Goal: Task Accomplishment & Management: Manage account settings

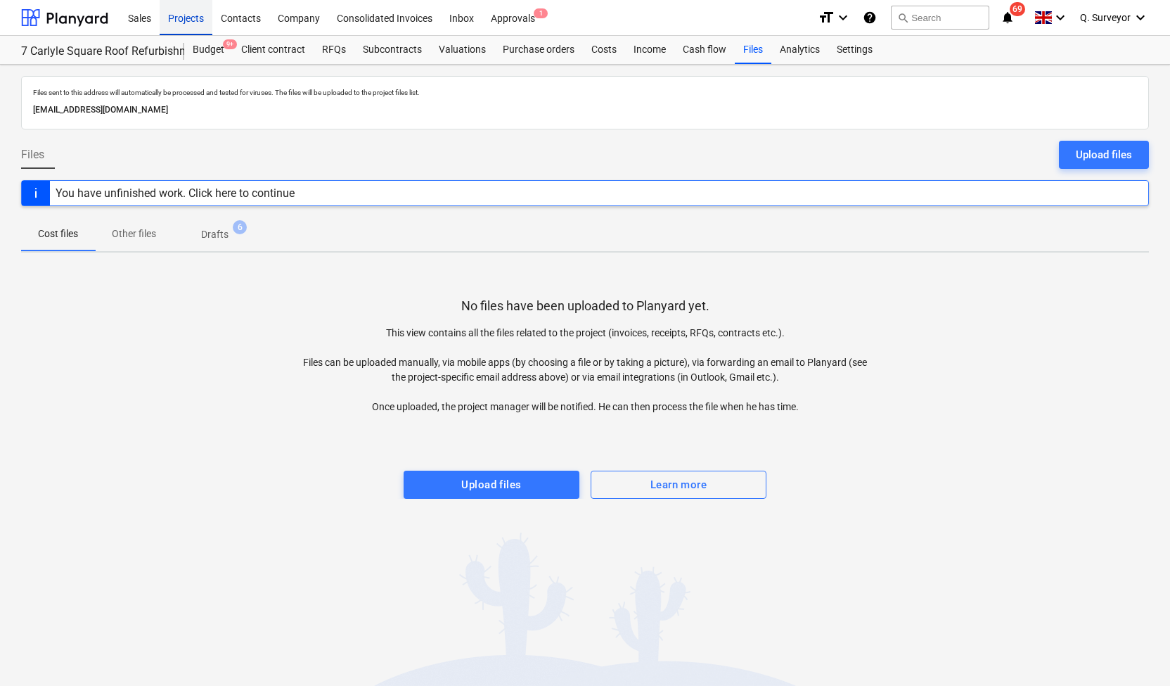
click at [186, 15] on div "Projects" at bounding box center [186, 17] width 53 height 36
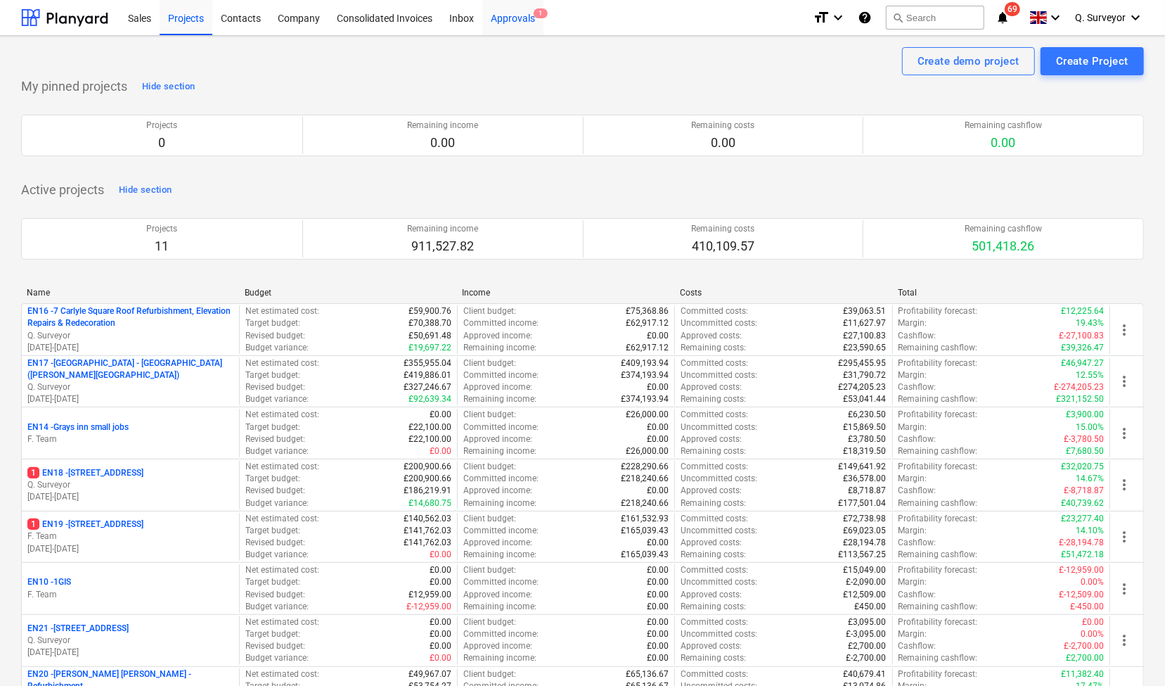
click at [501, 18] on div "Approvals 1" at bounding box center [512, 17] width 61 height 36
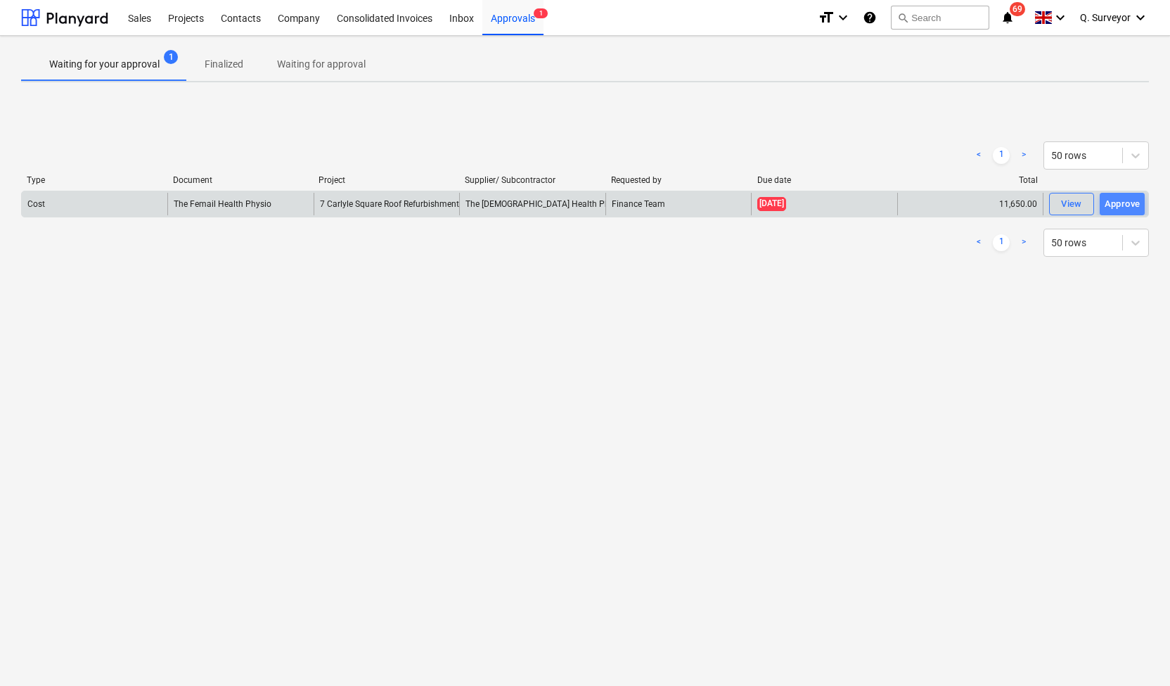
click at [1126, 209] on div "Approve" at bounding box center [1123, 204] width 36 height 16
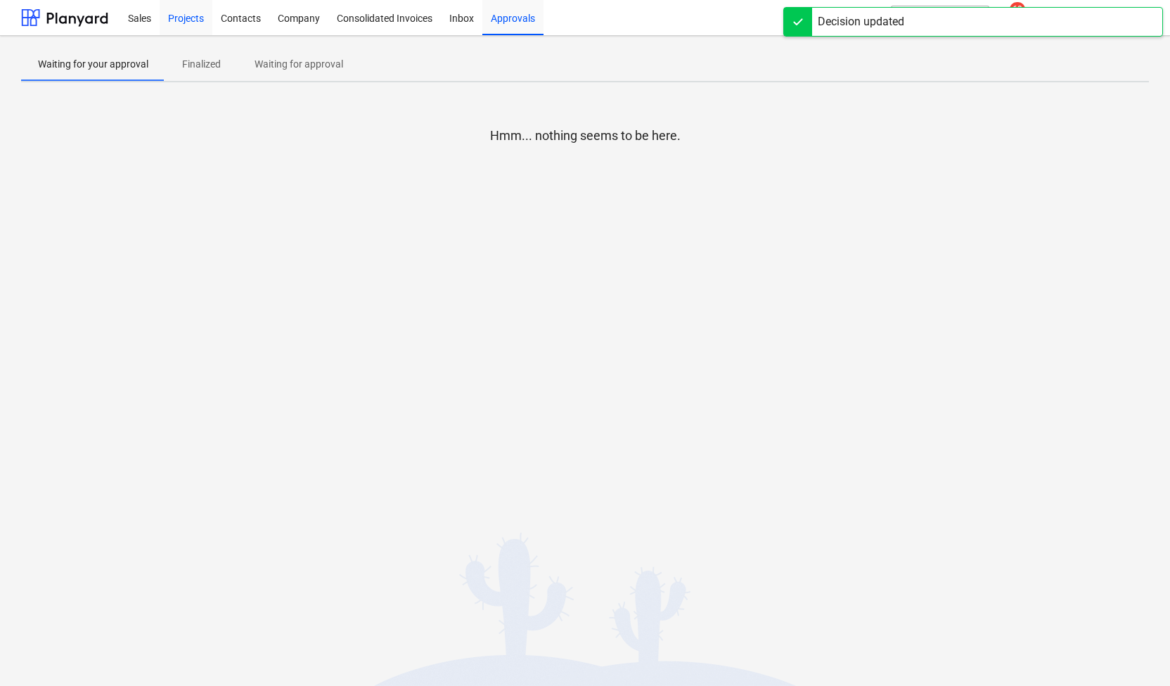
click at [183, 16] on div "Projects" at bounding box center [186, 17] width 53 height 36
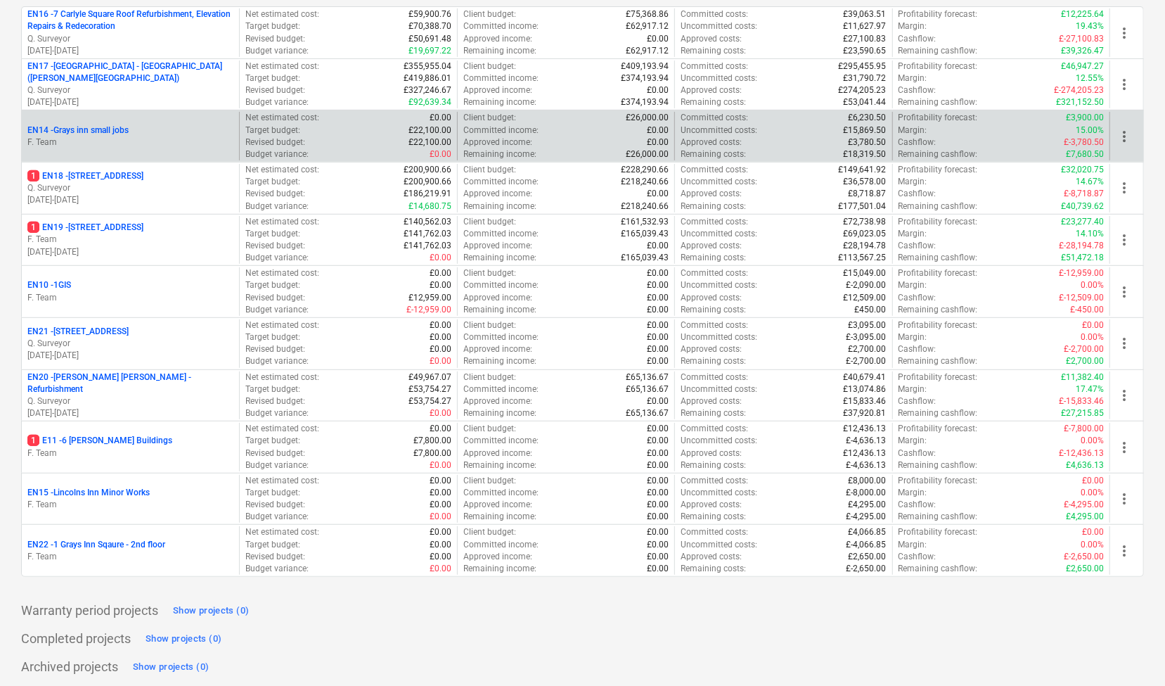
scroll to position [296, 0]
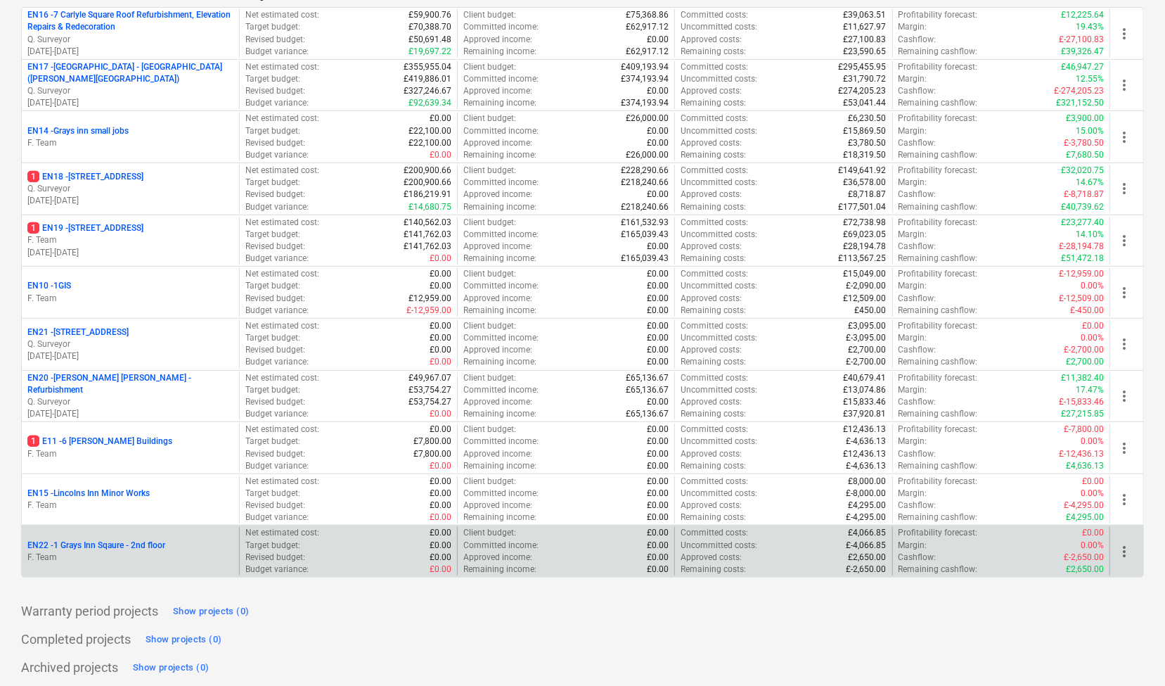
click at [136, 544] on p "EN22 - 1 Grays Inn Sqaure - 2nd floor" at bounding box center [96, 545] width 138 height 12
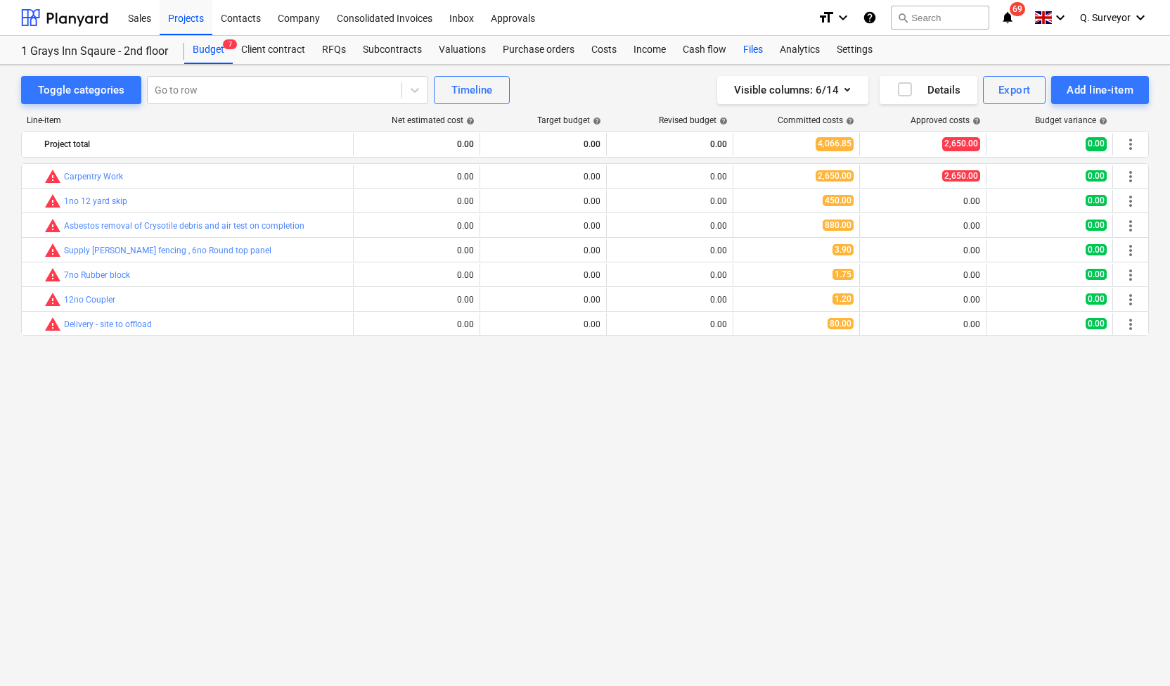
click at [741, 49] on div "Files" at bounding box center [753, 50] width 37 height 28
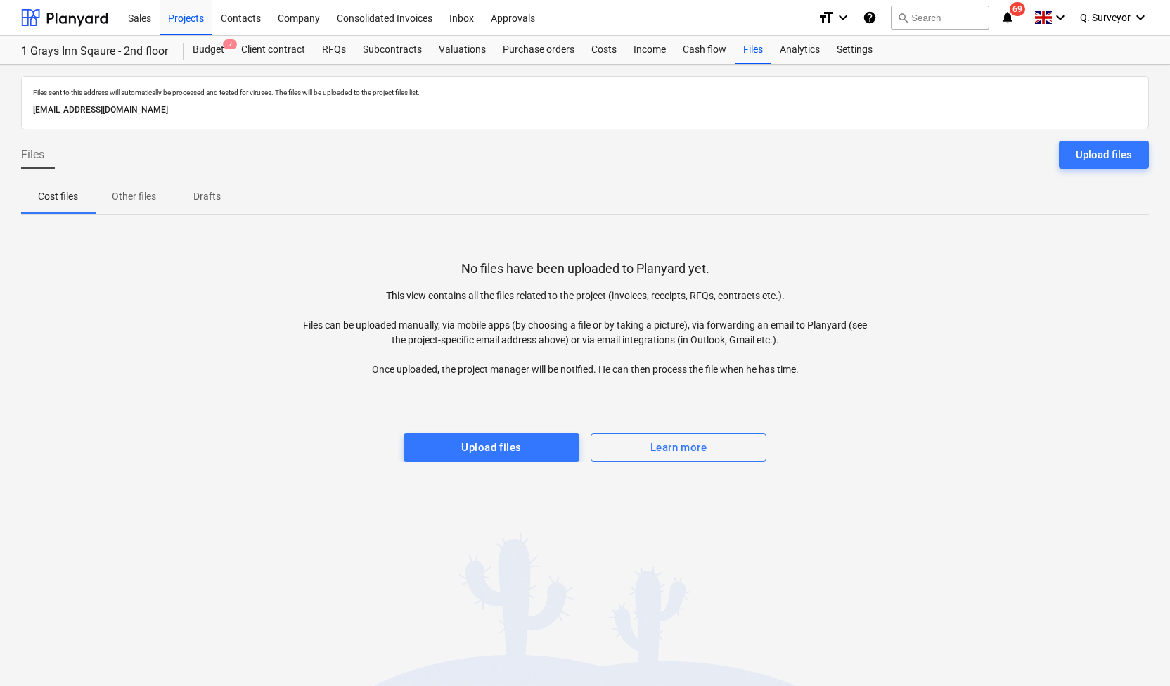
drag, startPoint x: 291, startPoint y: 106, endPoint x: 28, endPoint y: 106, distance: 263.0
click at [28, 106] on div "Files sent to this address will automatically be processed and tested for virus…" at bounding box center [585, 102] width 1128 height 53
copy p "[EMAIL_ADDRESS][DOMAIN_NAME]"
click at [499, 18] on div "Approvals 2" at bounding box center [512, 17] width 61 height 36
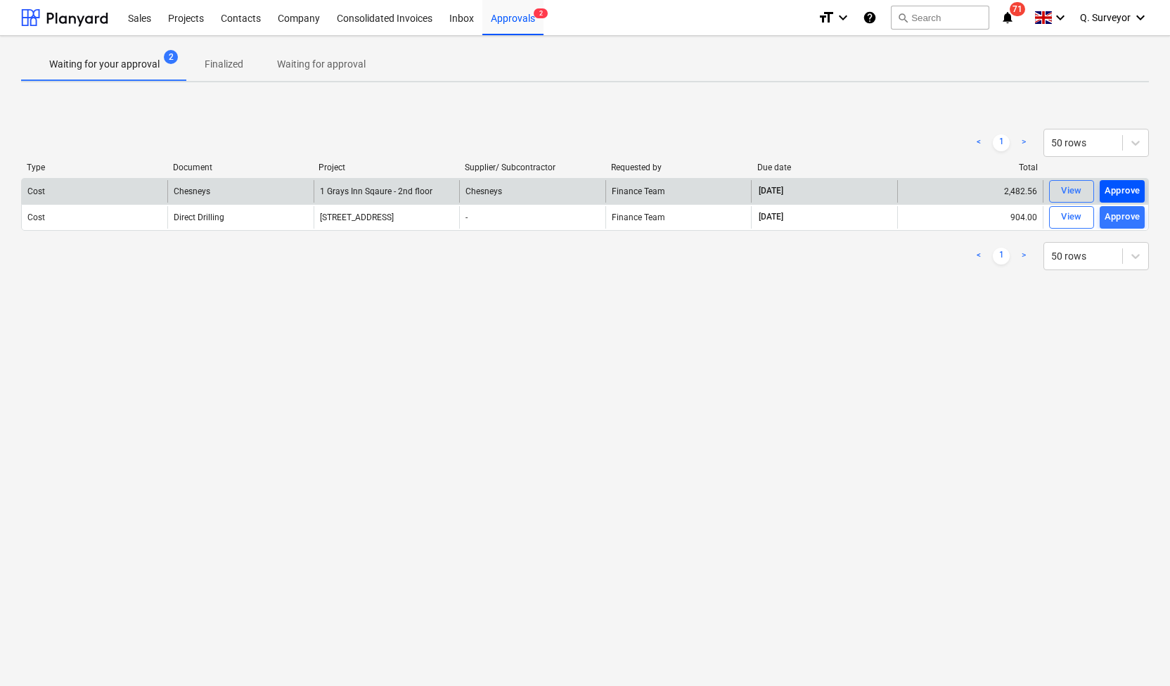
click at [1120, 195] on div "Approve" at bounding box center [1123, 191] width 36 height 16
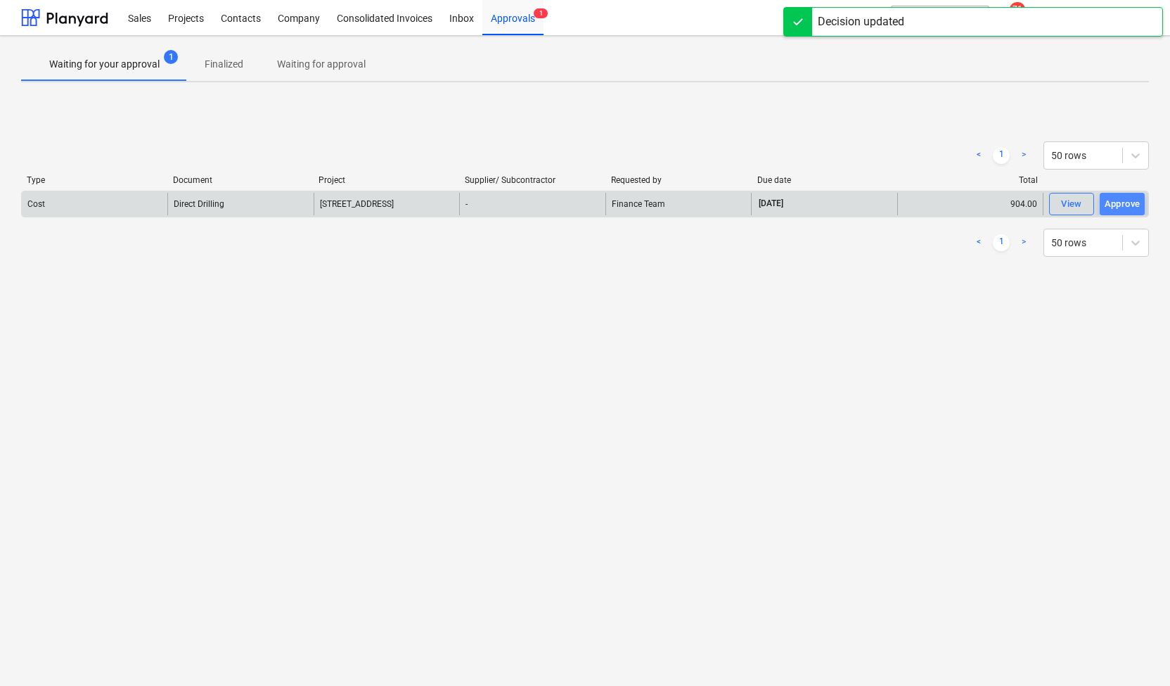
click at [1120, 200] on div "Approve" at bounding box center [1123, 204] width 36 height 16
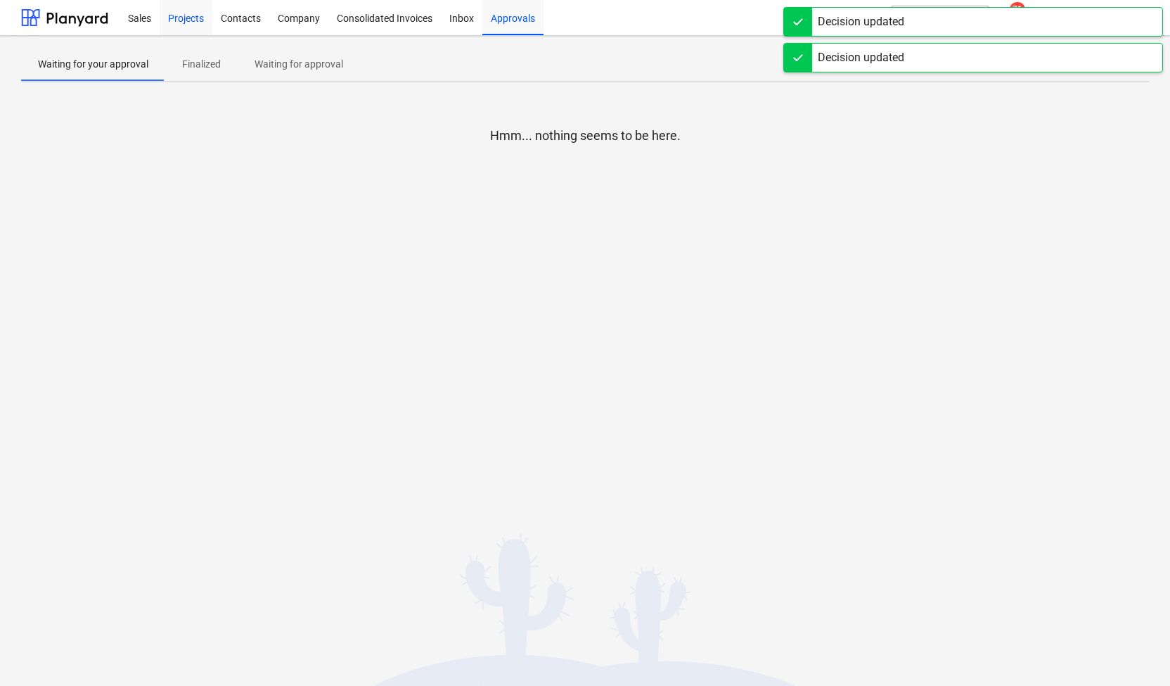
click at [183, 20] on div "Projects" at bounding box center [186, 17] width 53 height 36
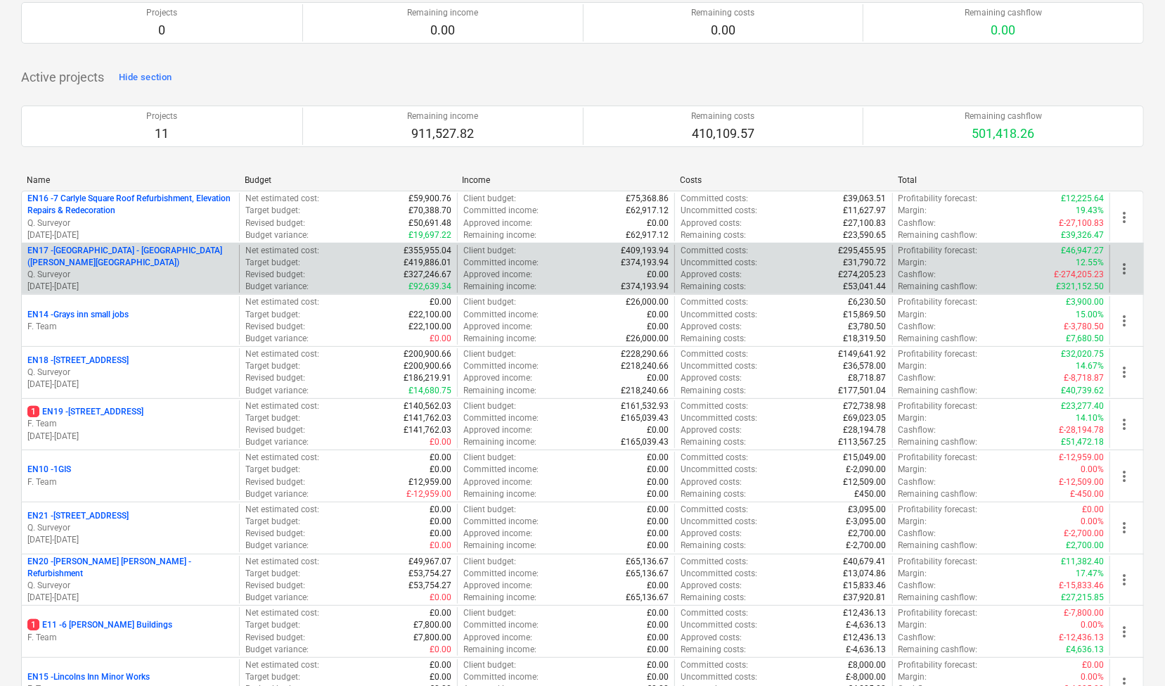
scroll to position [114, 0]
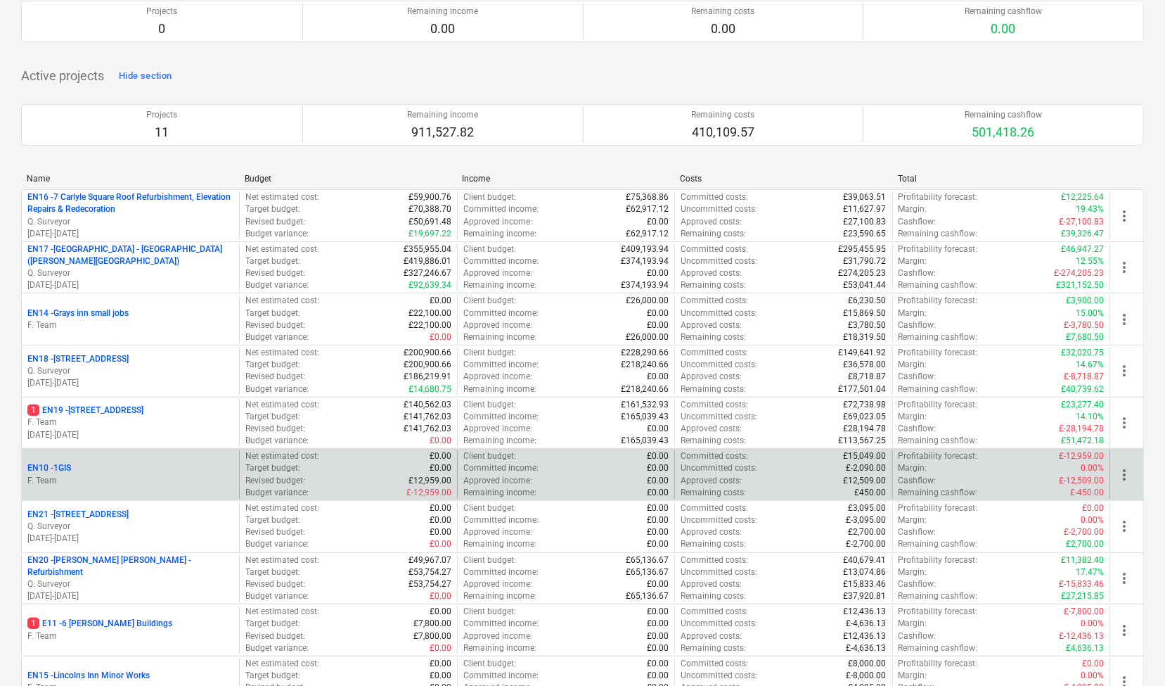
click at [152, 462] on div "EN10 - 1GIS" at bounding box center [130, 468] width 206 height 12
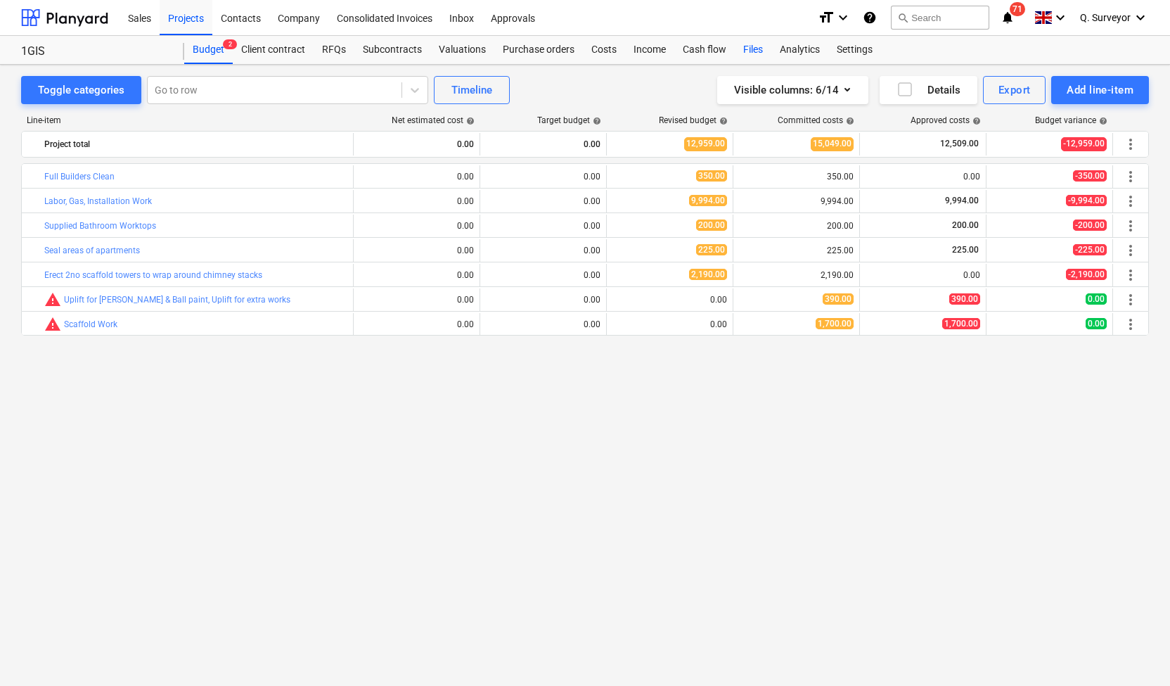
click at [750, 50] on div "Files" at bounding box center [753, 50] width 37 height 28
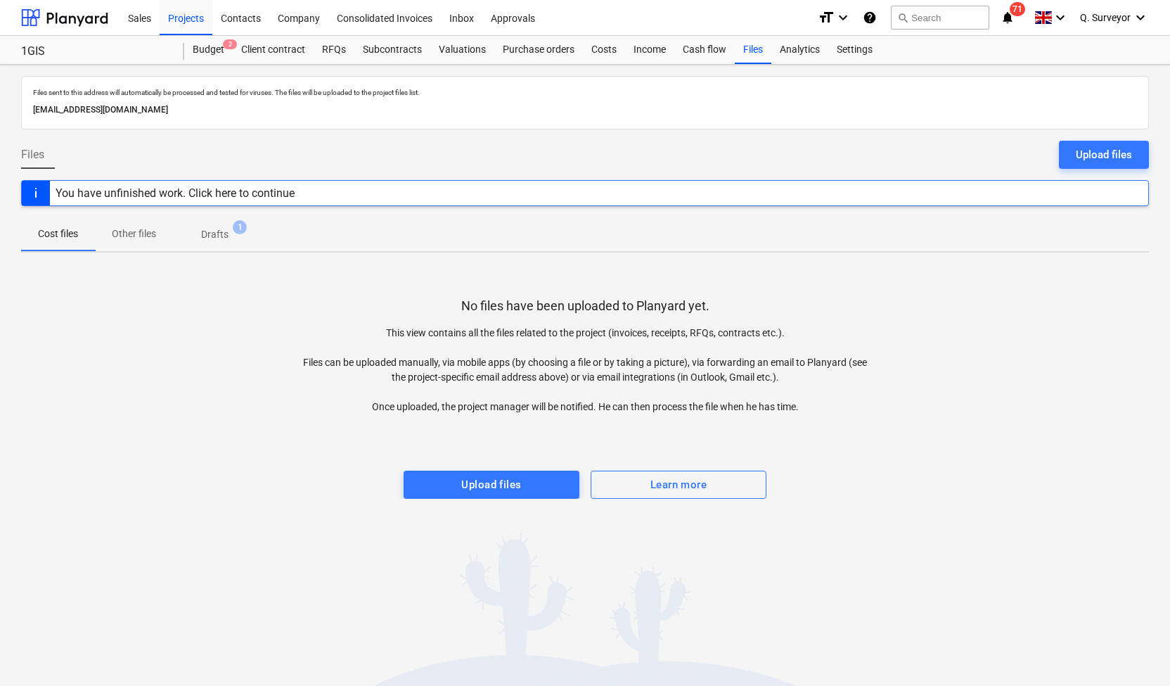
drag, startPoint x: 291, startPoint y: 108, endPoint x: 34, endPoint y: 105, distance: 257.4
click at [30, 105] on div "Files sent to this address will automatically be processed and tested for virus…" at bounding box center [585, 102] width 1128 height 53
copy p "[EMAIL_ADDRESS][DOMAIN_NAME]"
click at [508, 11] on div "Approvals 2" at bounding box center [512, 17] width 61 height 36
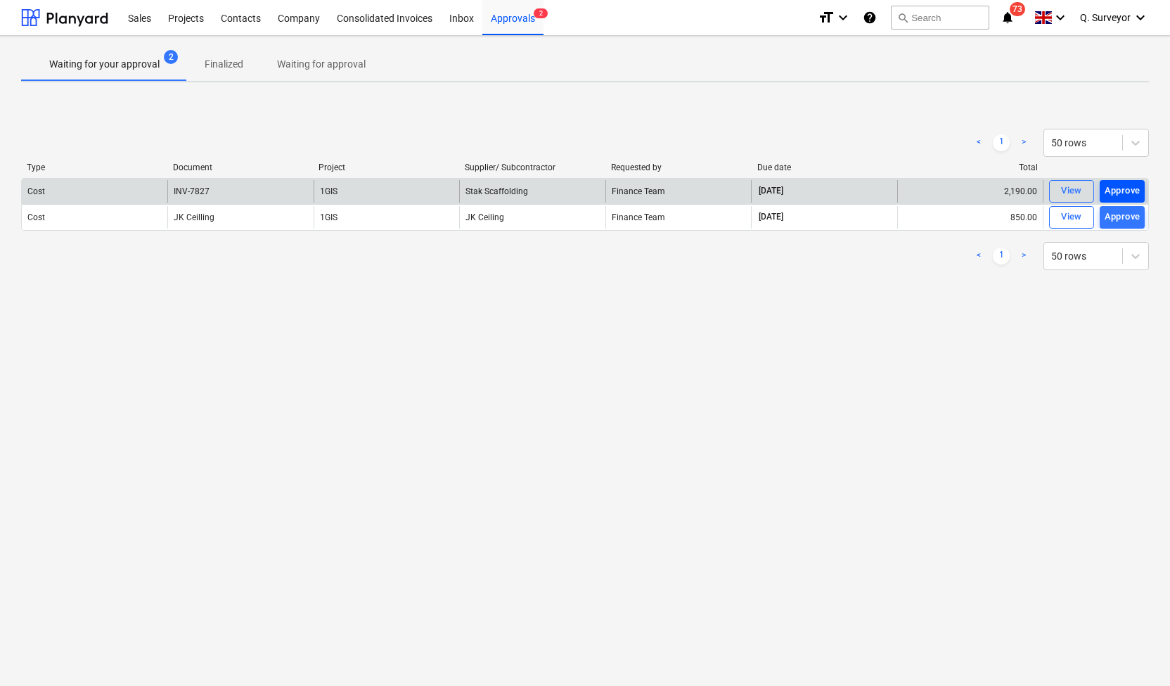
click at [1121, 188] on div "Approve" at bounding box center [1123, 191] width 36 height 16
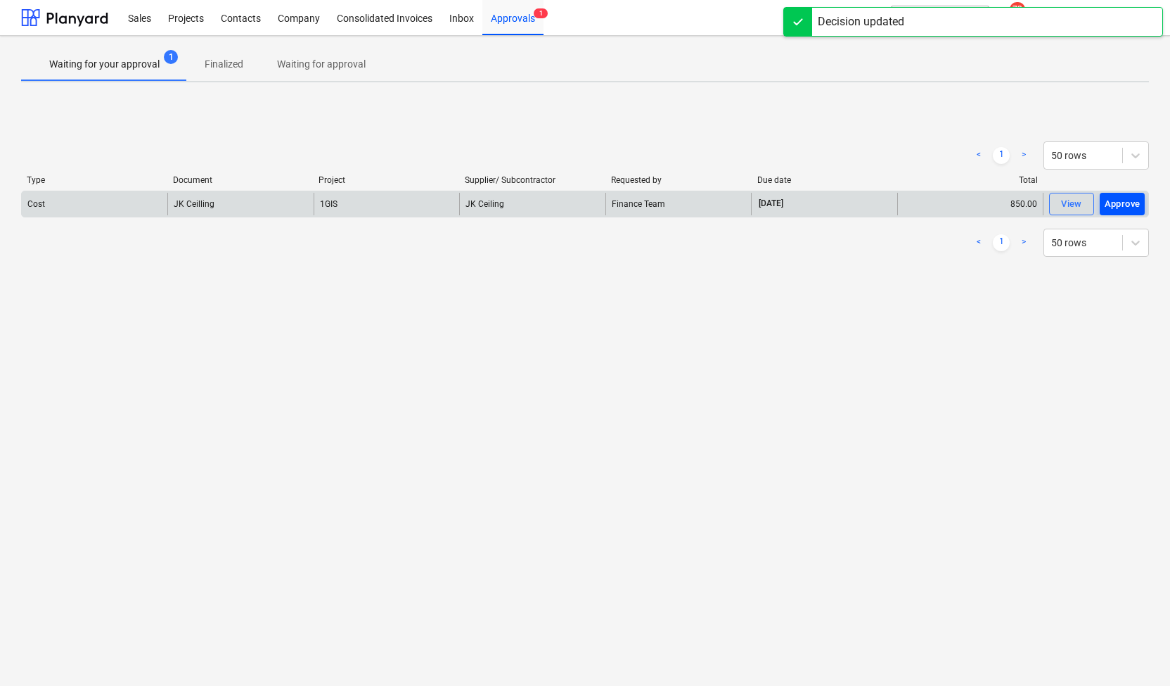
click at [1118, 201] on div "Approve" at bounding box center [1123, 204] width 36 height 16
